Goal: Book appointment/travel/reservation

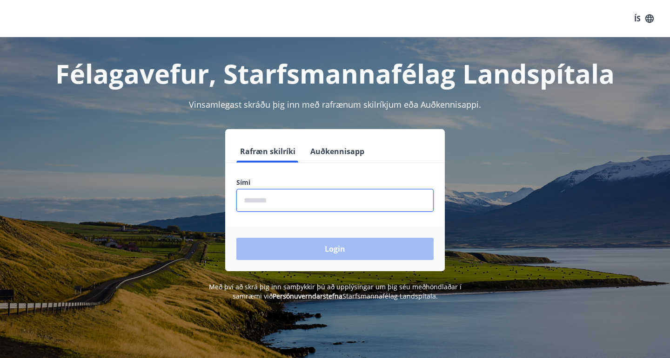
click at [253, 203] on input "phone" at bounding box center [334, 200] width 197 height 23
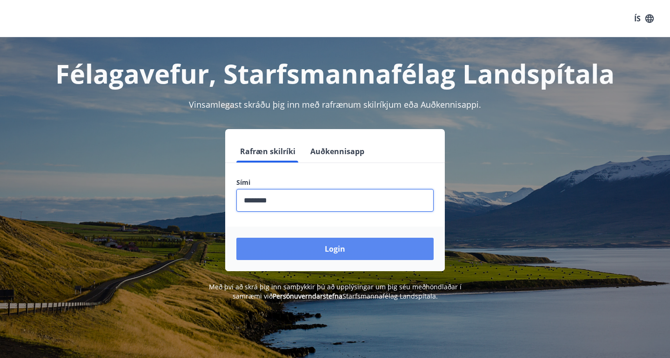
type input "********"
click at [339, 250] on button "Login" at bounding box center [334, 249] width 197 height 22
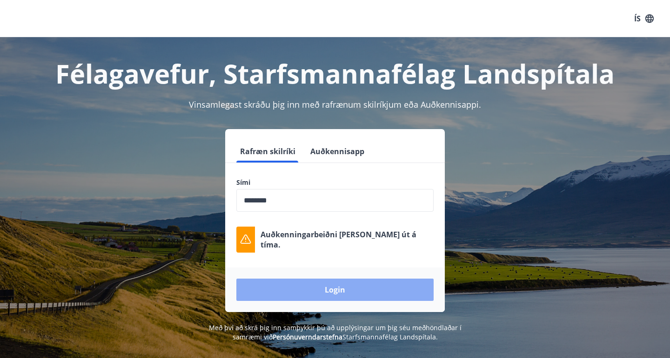
click at [334, 292] on button "Login" at bounding box center [334, 290] width 197 height 22
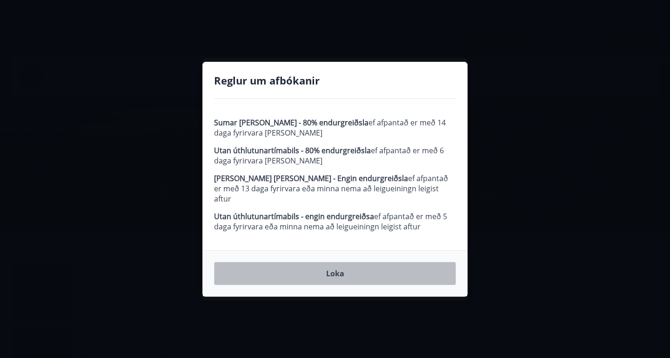
click at [336, 266] on button "Loka" at bounding box center [335, 273] width 242 height 23
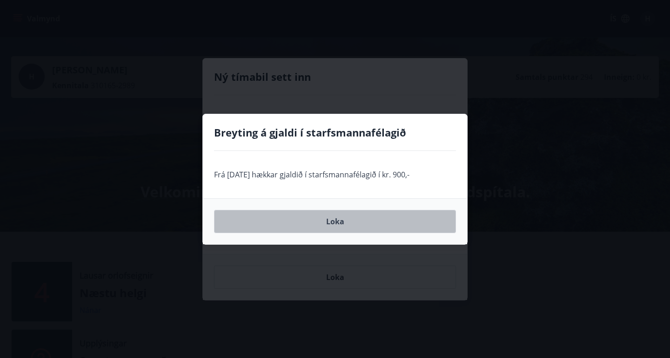
click at [339, 222] on button "Loka" at bounding box center [335, 221] width 242 height 23
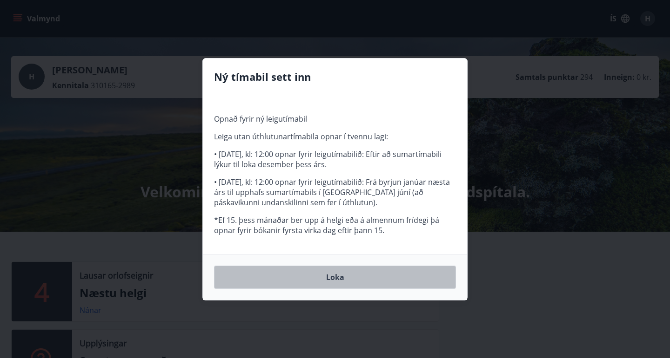
click at [336, 278] on button "Loka" at bounding box center [335, 277] width 242 height 23
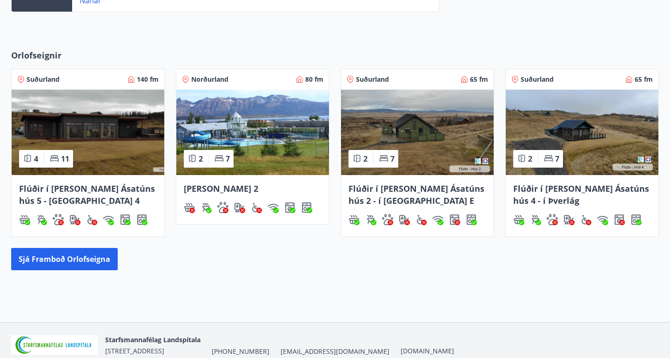
scroll to position [377, 0]
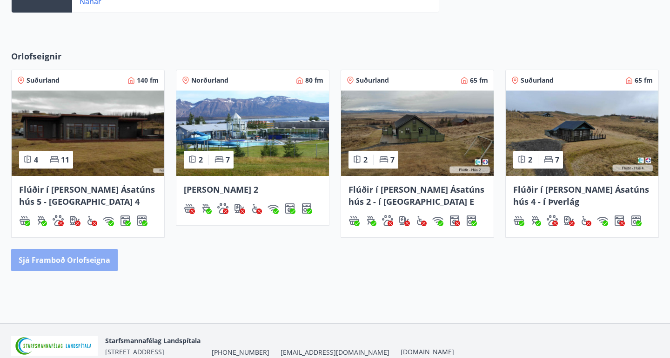
click at [87, 264] on button "Sjá framboð orlofseigna" at bounding box center [64, 260] width 106 height 22
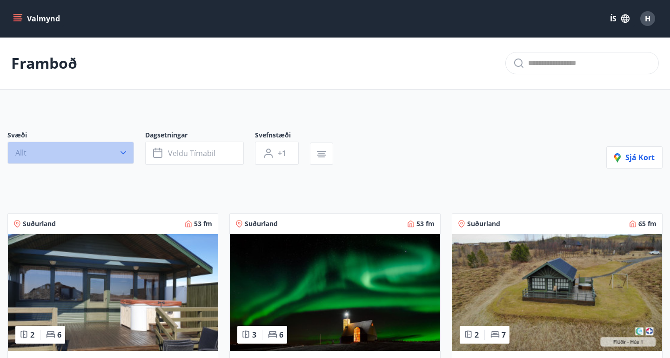
click at [122, 151] on icon "button" at bounding box center [123, 152] width 9 height 9
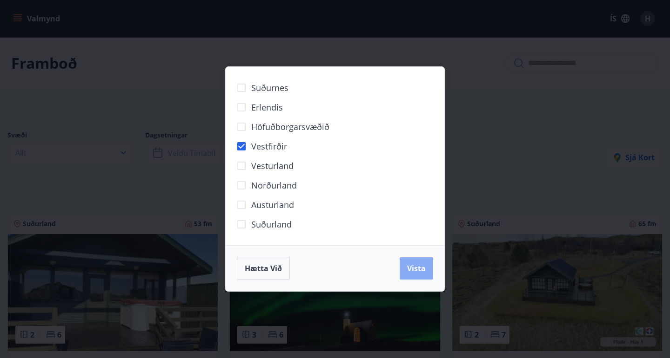
click at [417, 265] on span "Vista" at bounding box center [416, 269] width 19 height 10
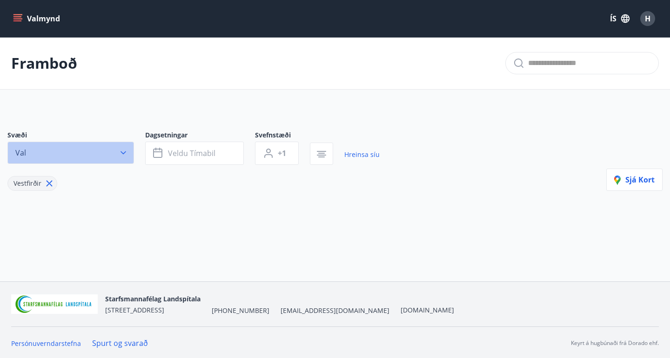
click at [124, 155] on icon "button" at bounding box center [123, 152] width 9 height 9
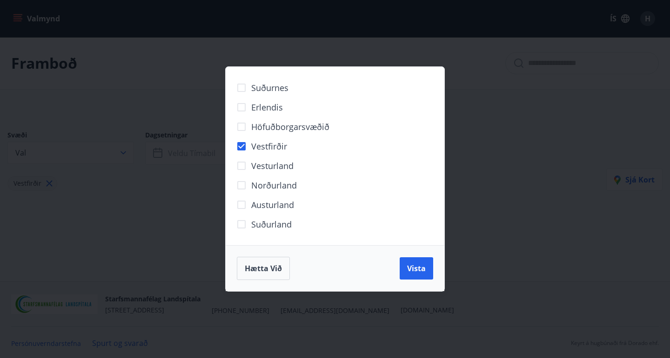
click at [529, 225] on div "Suðurnes Erlendis Höfuðborgarsvæðið [GEOGRAPHIC_DATA] [GEOGRAPHIC_DATA] [GEOGRA…" at bounding box center [335, 179] width 670 height 358
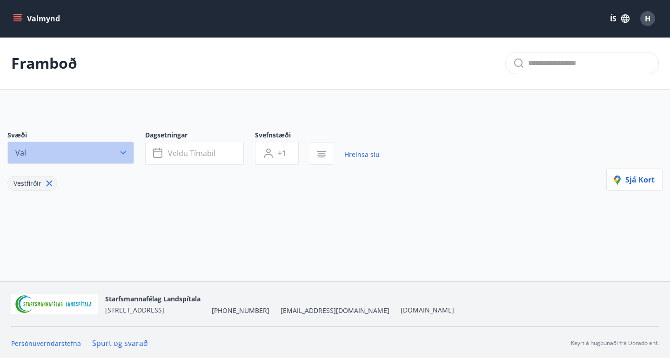
click at [123, 153] on icon "button" at bounding box center [123, 152] width 9 height 9
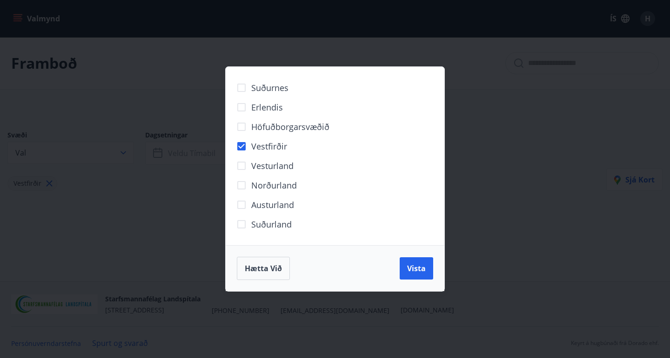
click at [519, 113] on div "Suðurnes Erlendis Höfuðborgarsvæðið [GEOGRAPHIC_DATA] [GEOGRAPHIC_DATA] [GEOGRA…" at bounding box center [335, 179] width 670 height 358
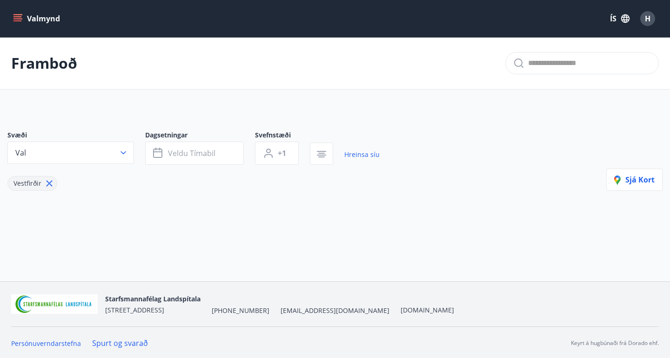
scroll to position [2, 0]
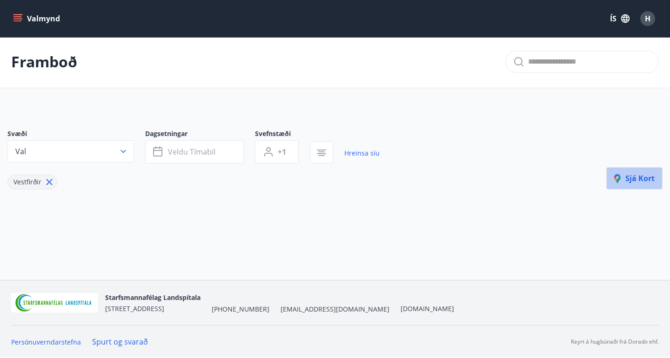
click at [618, 177] on icon "button" at bounding box center [619, 179] width 11 height 11
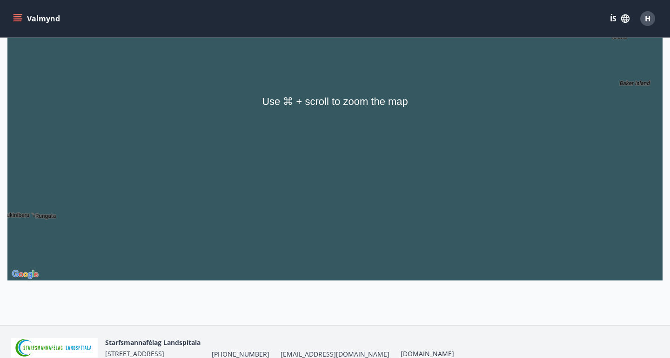
scroll to position [223, 0]
